Goal: Browse casually

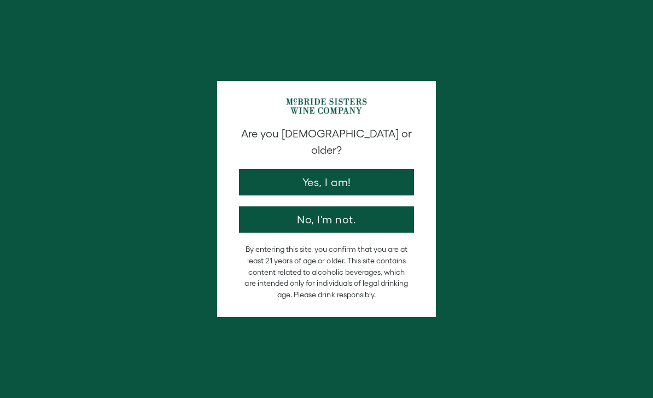
click at [382, 169] on button "Yes, I am!" at bounding box center [326, 182] width 175 height 26
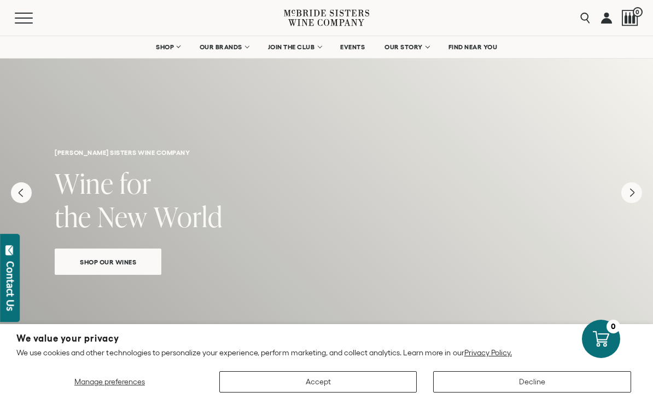
click at [421, 48] on span "OUR STORY" at bounding box center [404, 47] width 38 height 8
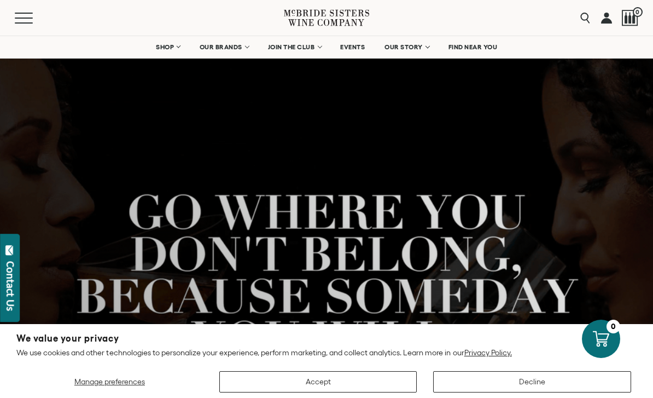
click at [364, 53] on link "EVENTS" at bounding box center [352, 47] width 39 height 22
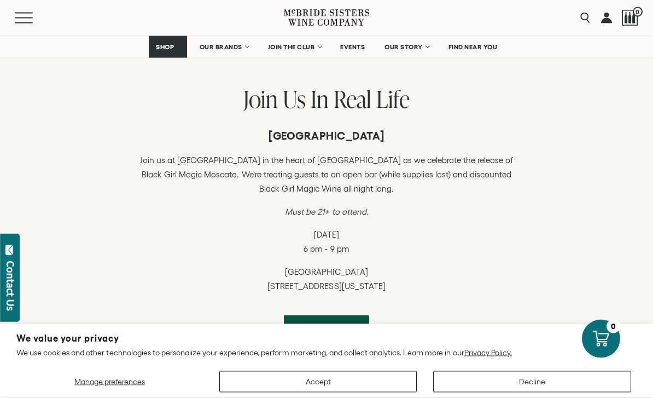
scroll to position [280, 0]
click at [246, 50] on link "OUR BRANDS" at bounding box center [224, 47] width 63 height 22
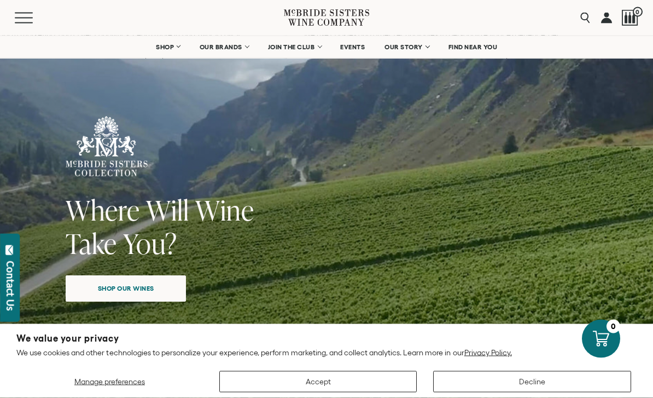
scroll to position [20, 0]
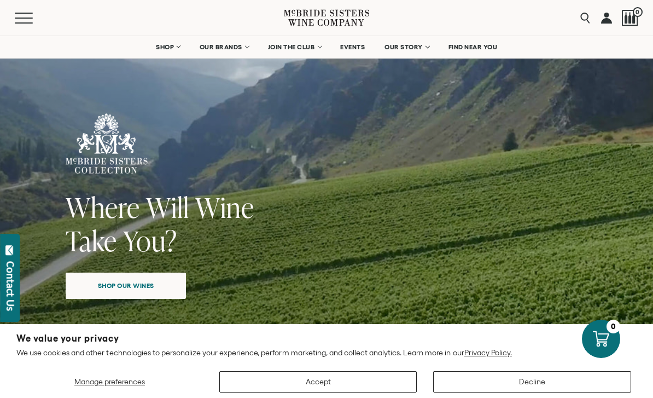
click at [150, 282] on span "Shop our wines" at bounding box center [126, 285] width 95 height 21
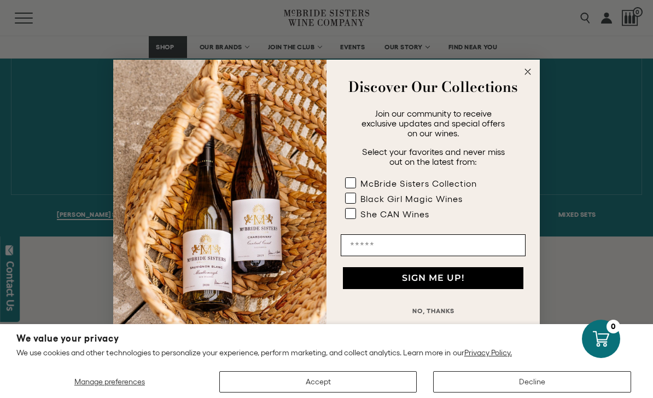
scroll to position [742, 0]
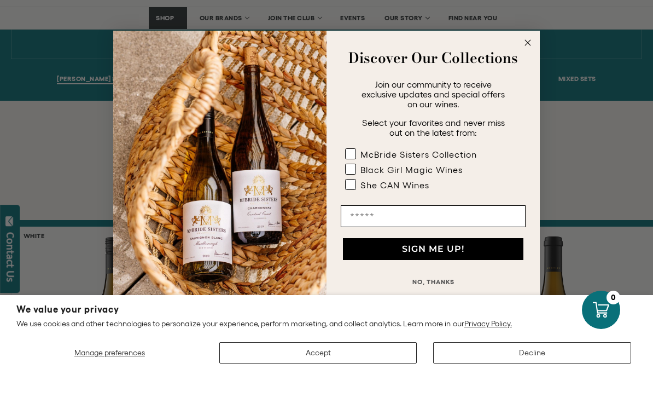
click at [534, 65] on icon "Close dialog" at bounding box center [527, 71] width 13 height 13
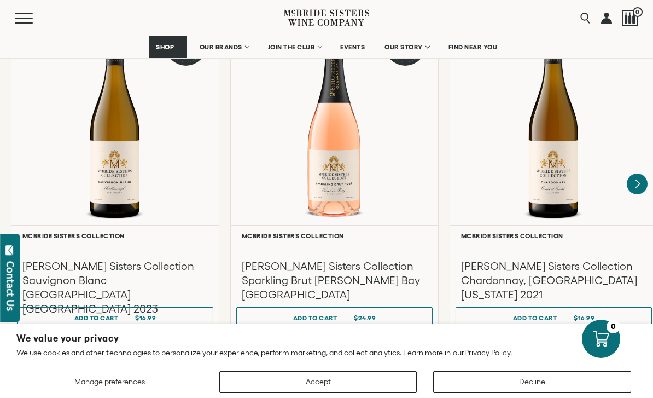
scroll to position [979, 0]
click at [647, 173] on icon "Next" at bounding box center [637, 183] width 21 height 21
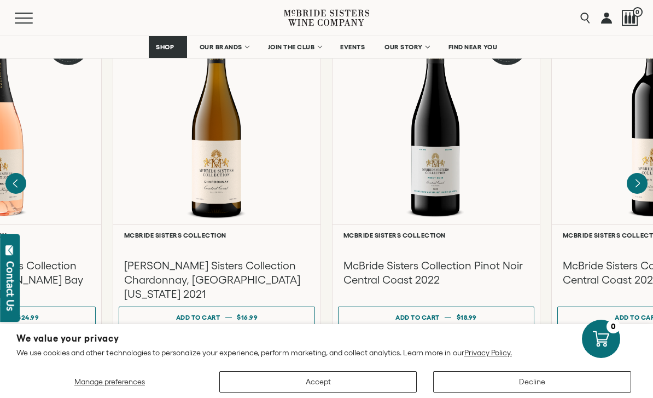
click at [638, 176] on icon "Next" at bounding box center [637, 183] width 21 height 21
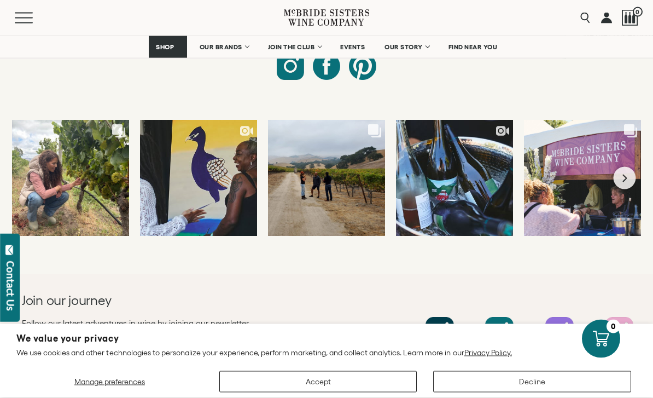
scroll to position [4741, 0]
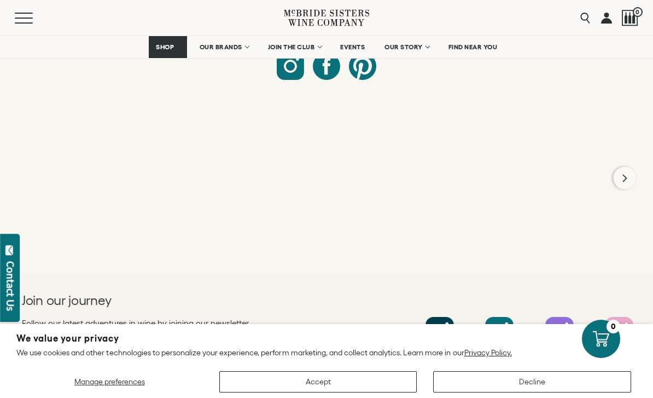
click at [617, 167] on button "Next slide" at bounding box center [625, 178] width 22 height 22
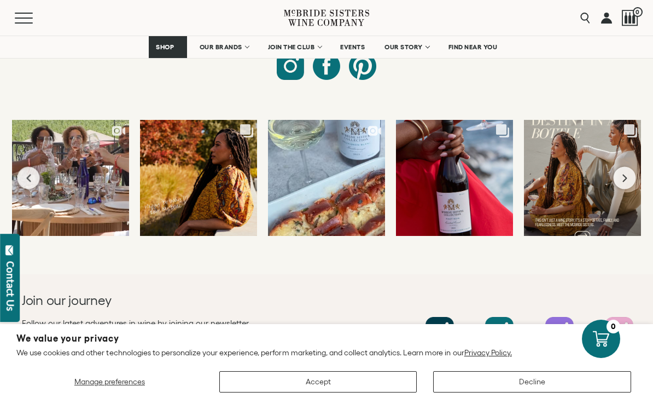
click at [624, 174] on icon "Next slide" at bounding box center [625, 178] width 4 height 8
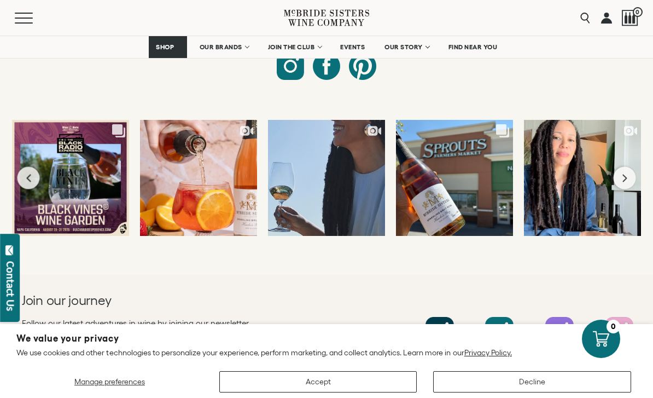
click at [620, 167] on button "Next slide" at bounding box center [625, 178] width 22 height 22
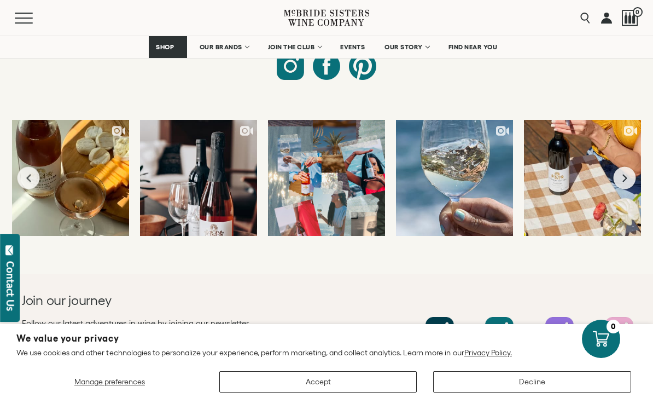
click at [623, 169] on button "Next slide" at bounding box center [625, 178] width 22 height 22
